Goal: Information Seeking & Learning: Find specific fact

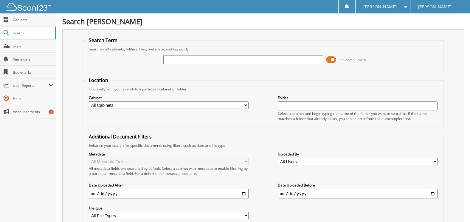
click at [184, 60] on input "text" at bounding box center [242, 59] width 159 height 9
type input "2193963"
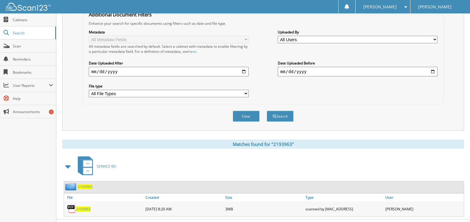
scroll to position [135, 0]
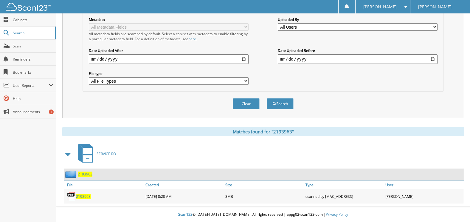
click at [79, 195] on span "2193963" at bounding box center [83, 196] width 15 height 5
